Goal: Find specific page/section: Find specific page/section

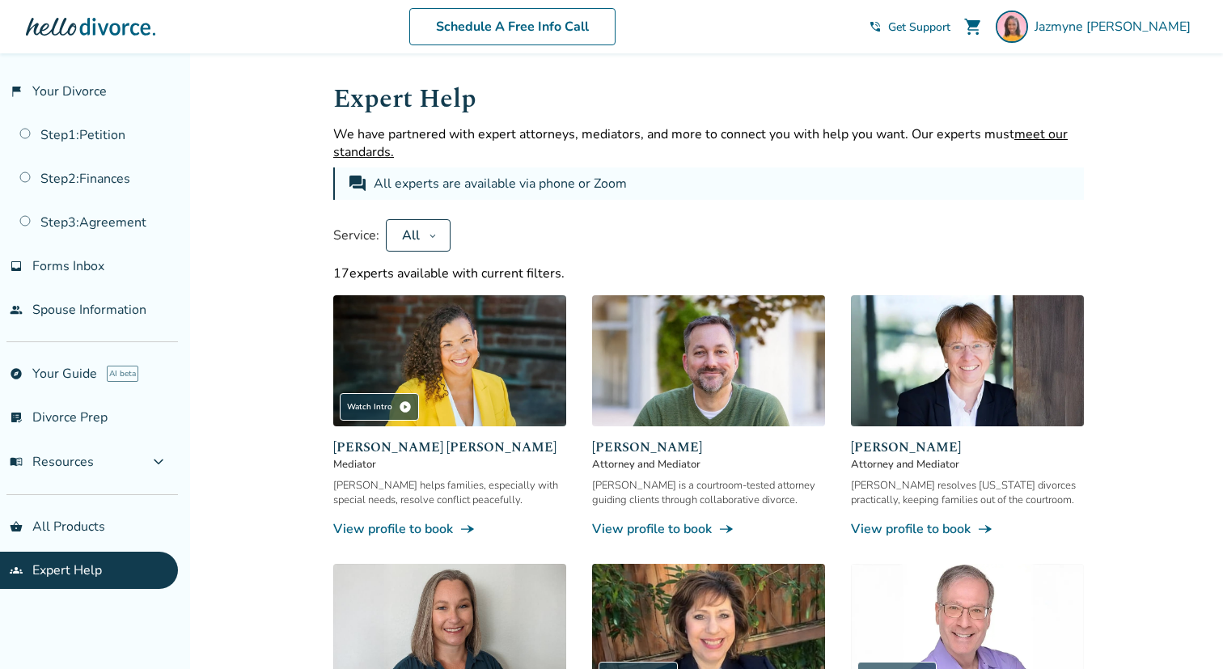
click at [423, 233] on button "All" at bounding box center [418, 235] width 65 height 32
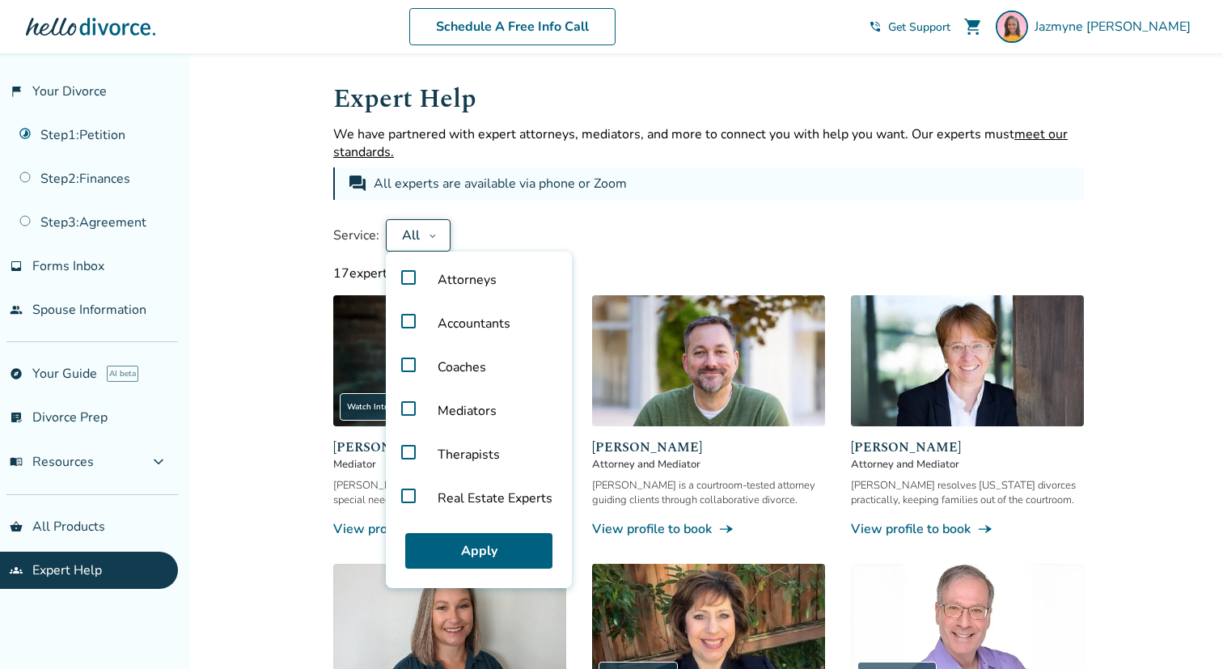
click at [408, 286] on label "Attorneys" at bounding box center [478, 280] width 173 height 44
click at [486, 547] on button "Apply" at bounding box center [478, 551] width 147 height 36
